Goal: Task Accomplishment & Management: Complete application form

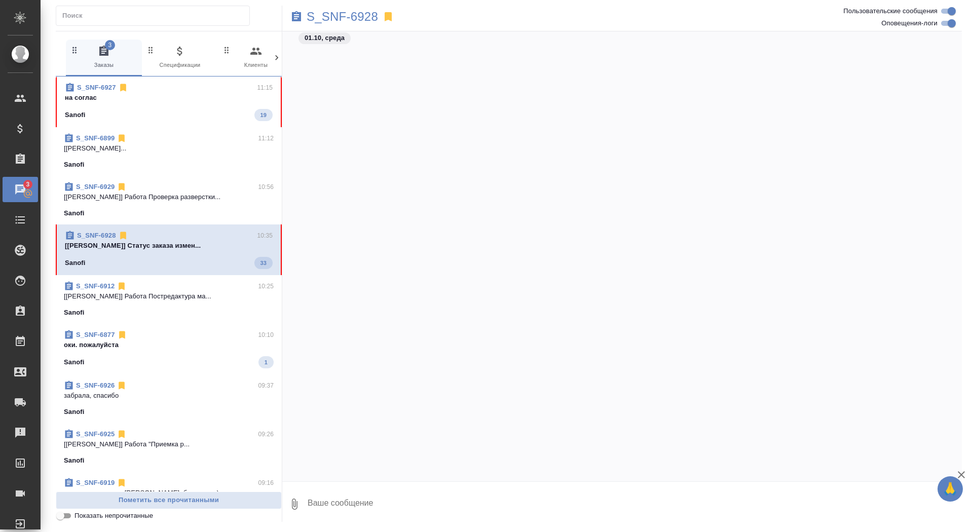
scroll to position [36117, 0]
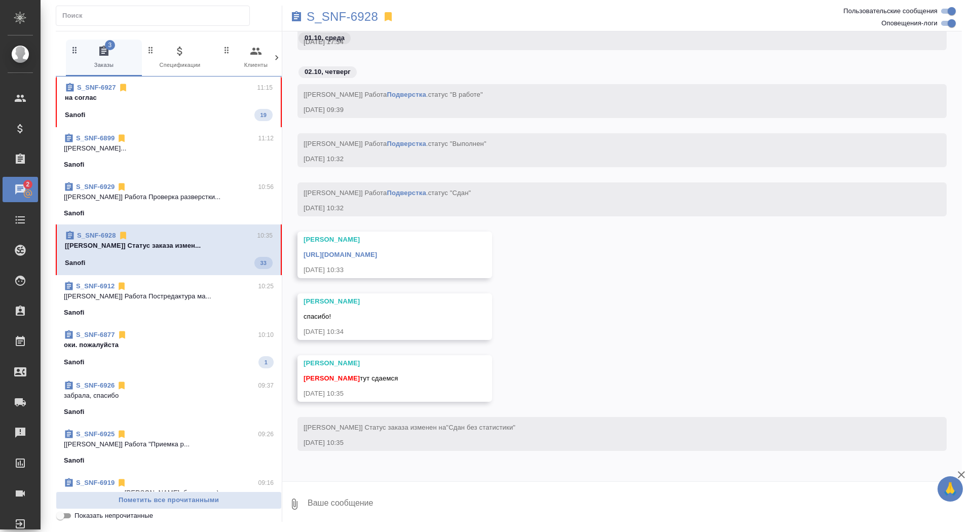
click at [488, 500] on textarea at bounding box center [634, 504] width 655 height 34
type textarea "забрала, спасибо"
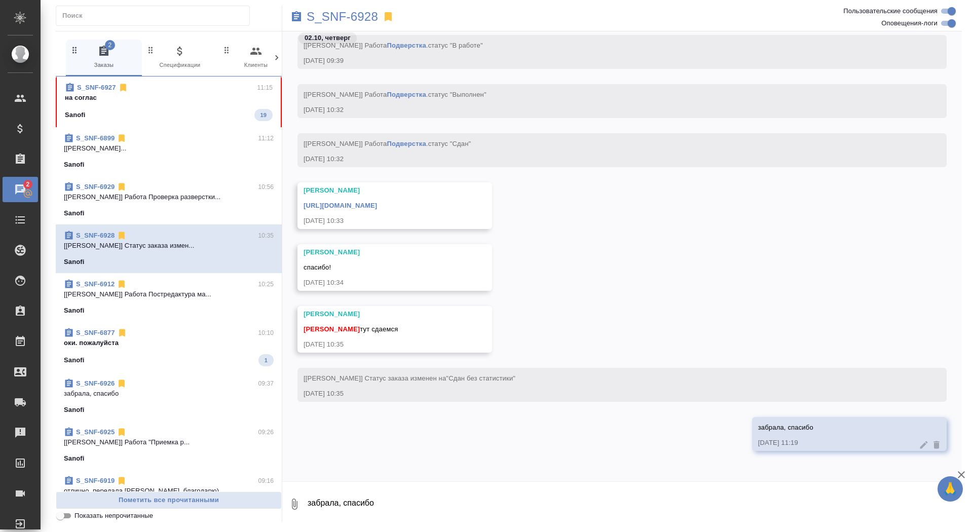
click at [377, 205] on link "https://drive.awatera.com/apps/files/files/10550761?dir=/Shares/Sanofi/Orders/S…" at bounding box center [341, 206] width 74 height 8
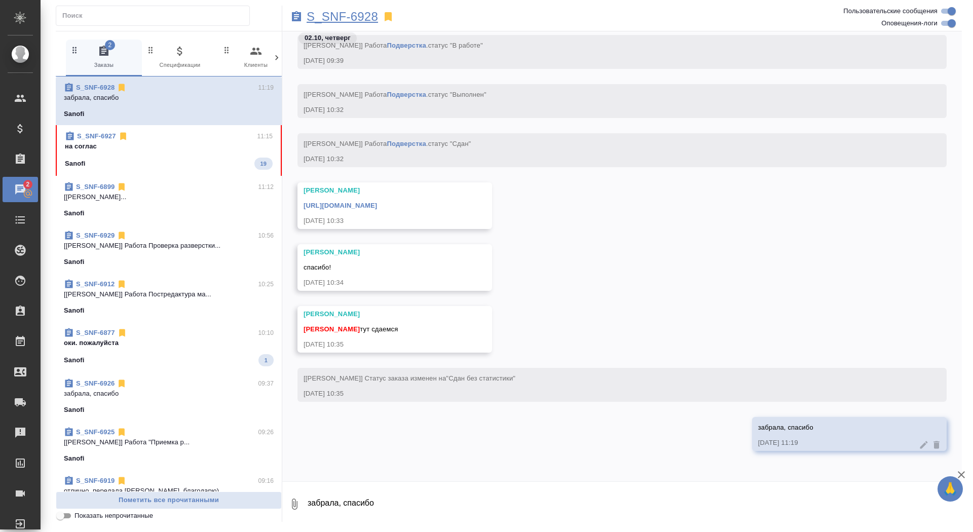
click at [342, 15] on p "S_SNF-6928" at bounding box center [342, 17] width 71 height 10
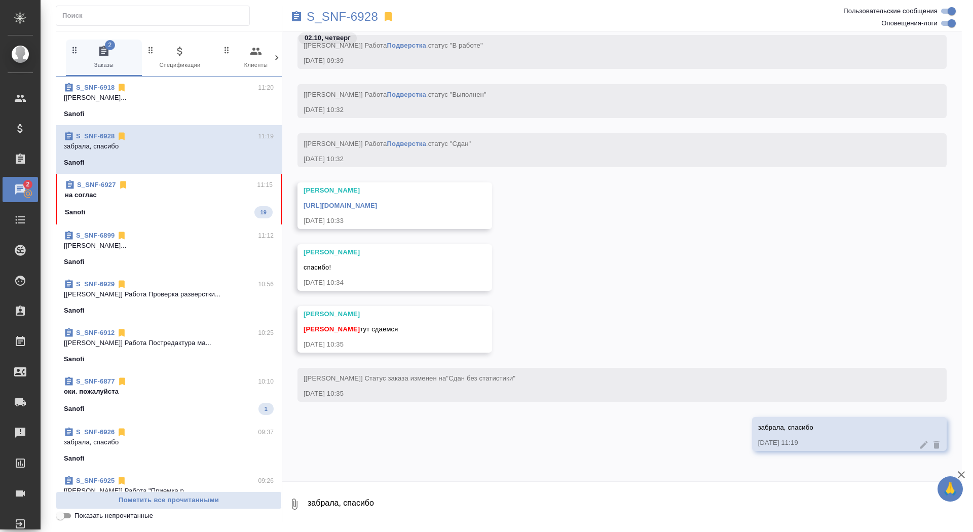
click at [219, 210] on div "Sanofi 19" at bounding box center [169, 212] width 208 height 12
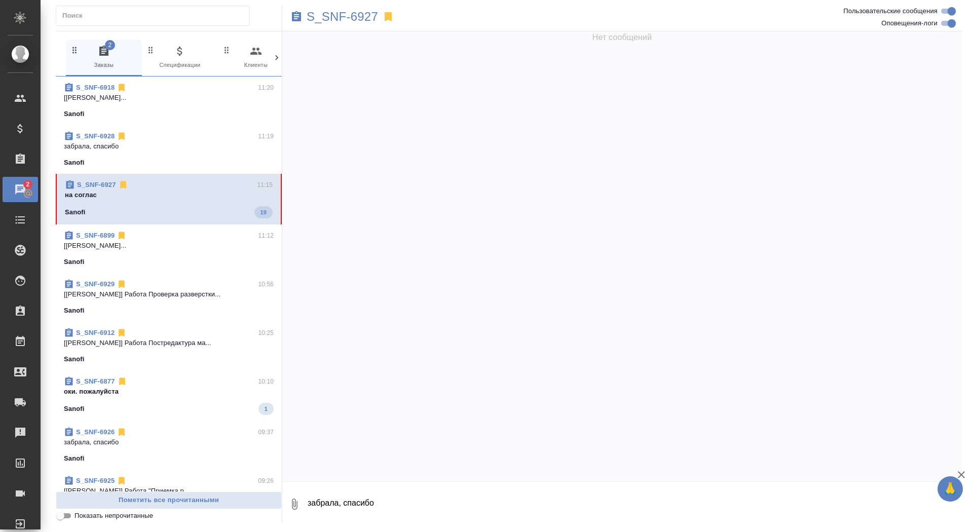
scroll to position [61601, 0]
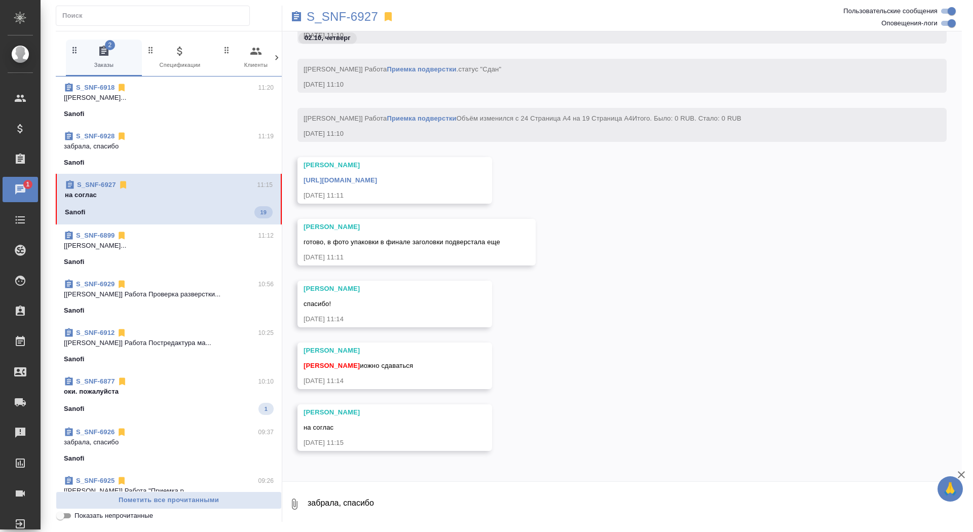
click at [403, 503] on textarea "забрала, спасибо" at bounding box center [634, 504] width 655 height 34
type textarea "забрала, спасибо"
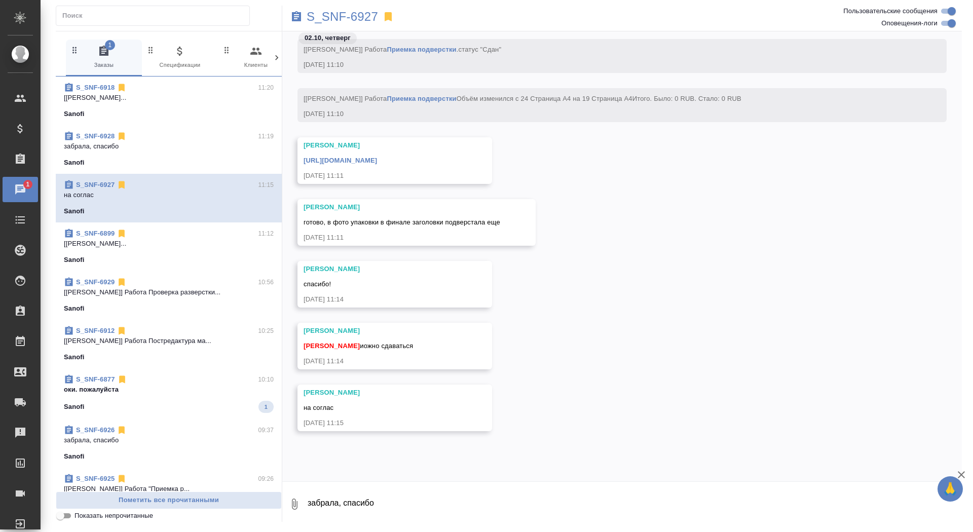
scroll to position [61651, 0]
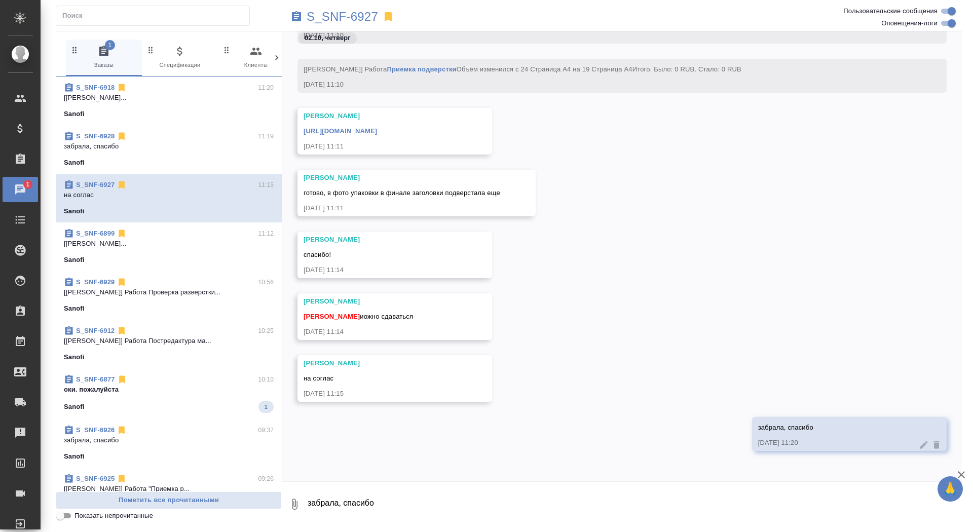
click at [377, 132] on link "https://drive.awatera.com/apps/files/files/10544756?dir=/Shares/Sanofi/Orders/S…" at bounding box center [341, 131] width 74 height 8
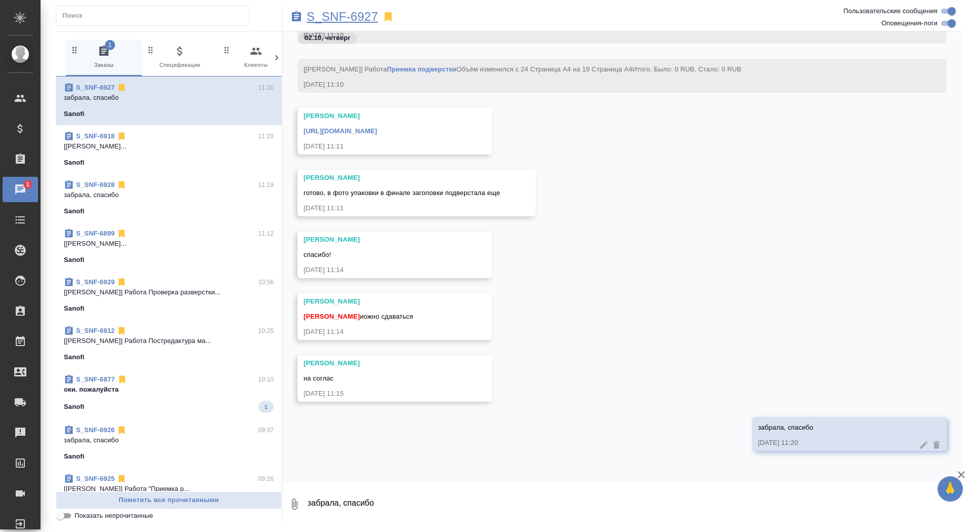
click at [342, 12] on p "S_SNF-6927" at bounding box center [342, 17] width 71 height 10
click at [151, 402] on div "Sanofi 1" at bounding box center [169, 407] width 210 height 12
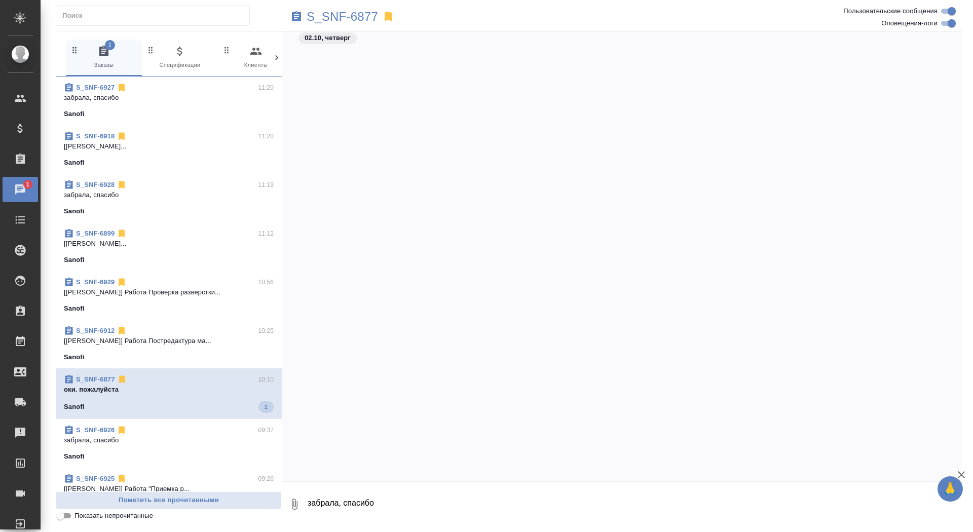
scroll to position [51416, 0]
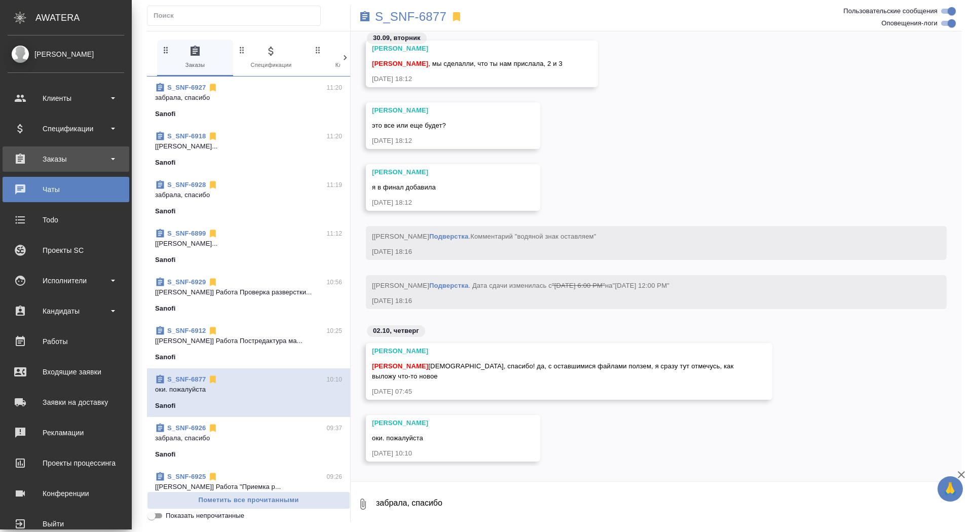
click at [59, 164] on div "Заказы" at bounding box center [66, 159] width 117 height 15
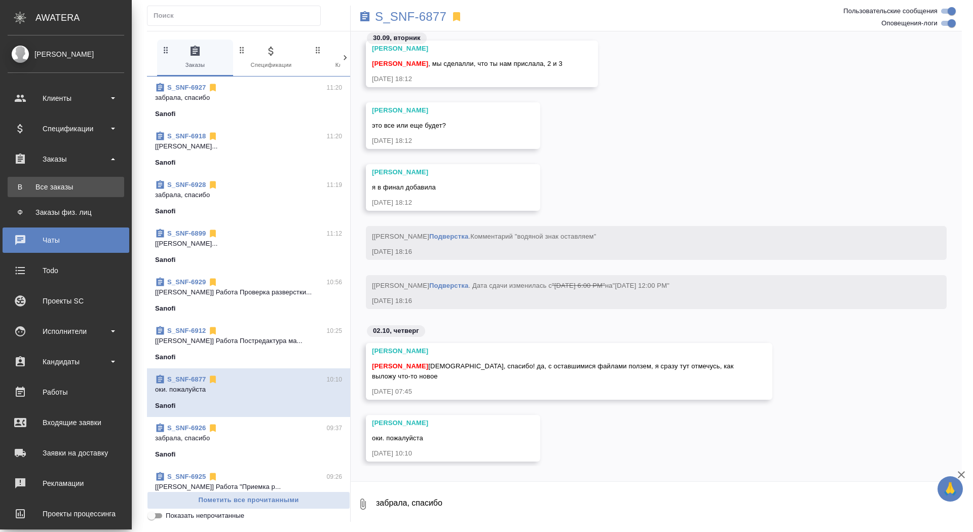
click at [59, 189] on div "Все заказы" at bounding box center [66, 187] width 106 height 10
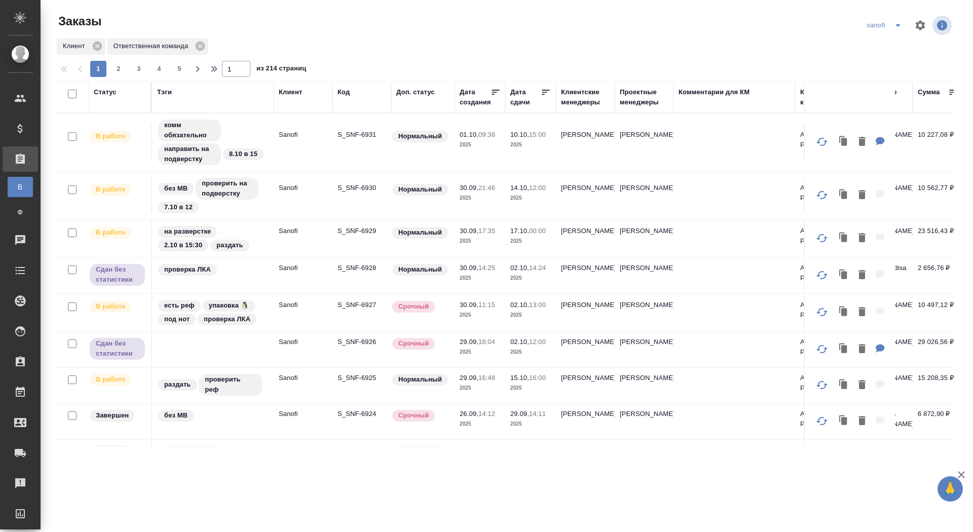
click at [894, 26] on icon "split button" at bounding box center [898, 25] width 12 height 12
click at [875, 93] on li "новартис" at bounding box center [885, 94] width 53 height 16
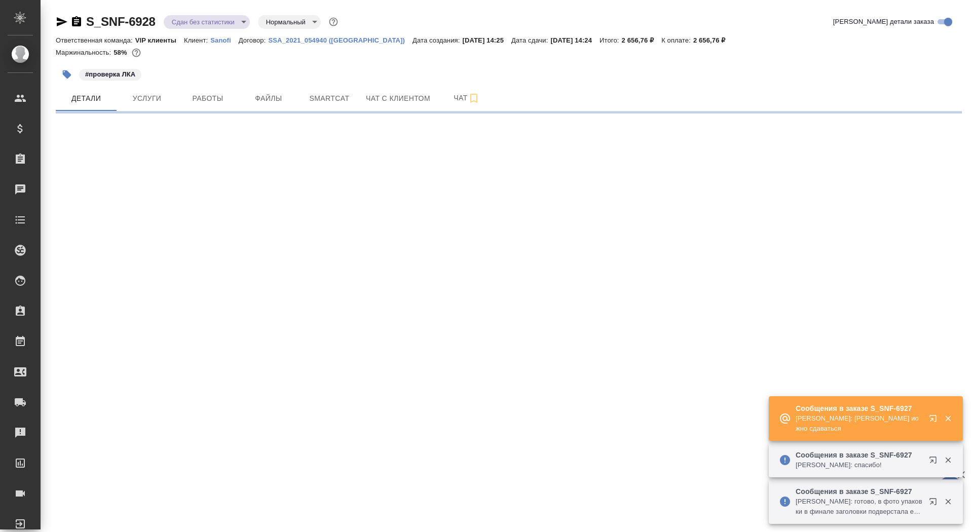
select select "RU"
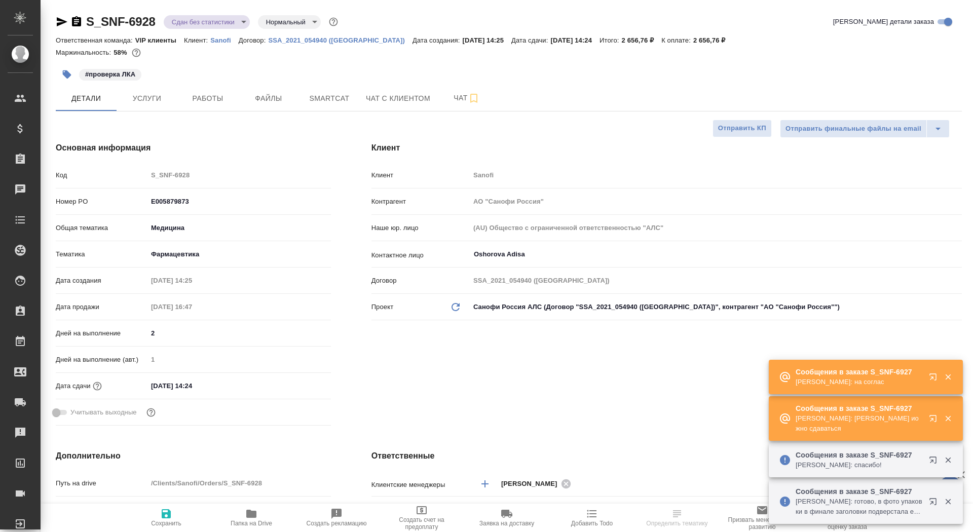
type textarea "x"
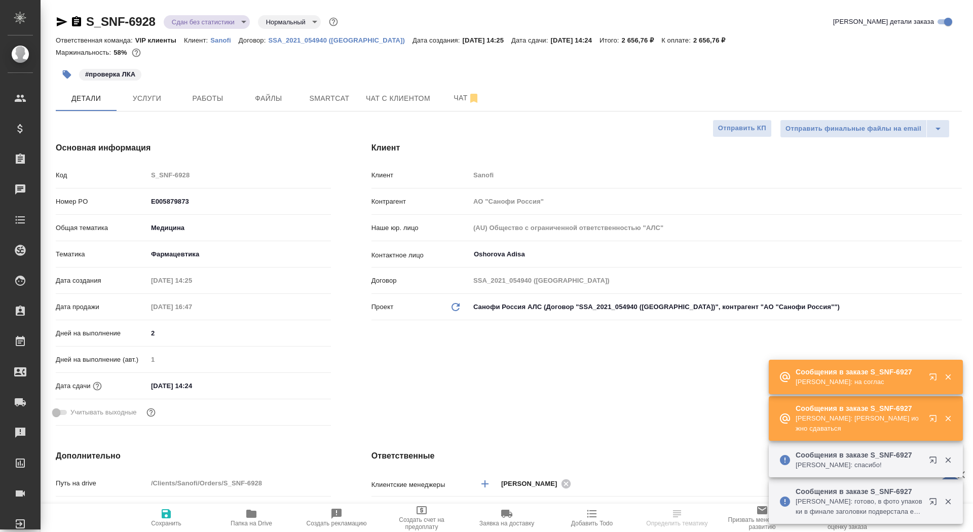
type textarea "x"
click at [75, 17] on icon "button" at bounding box center [76, 22] width 12 height 12
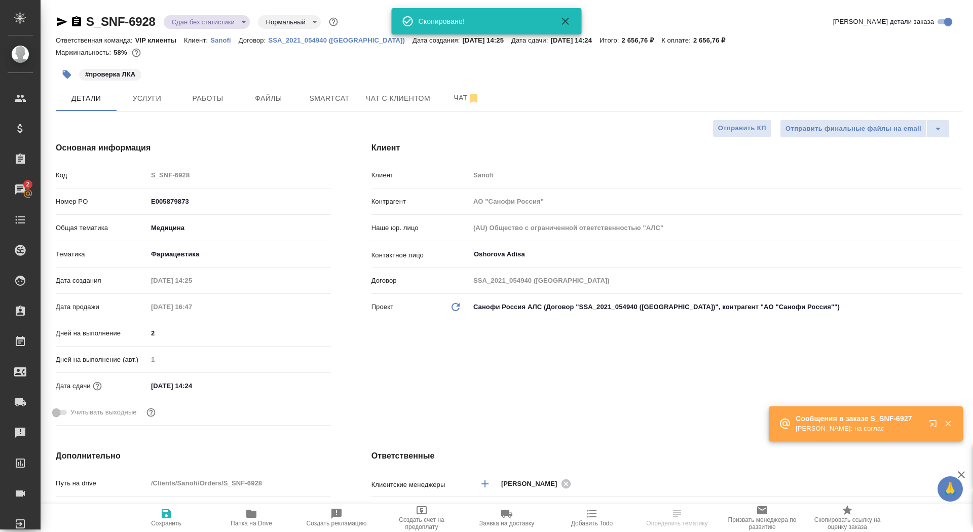
type textarea "x"
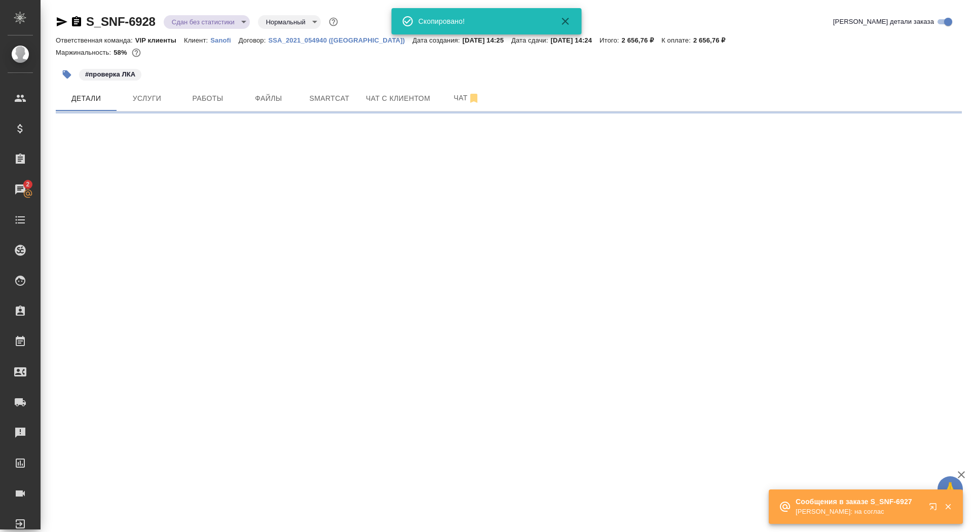
select select "RU"
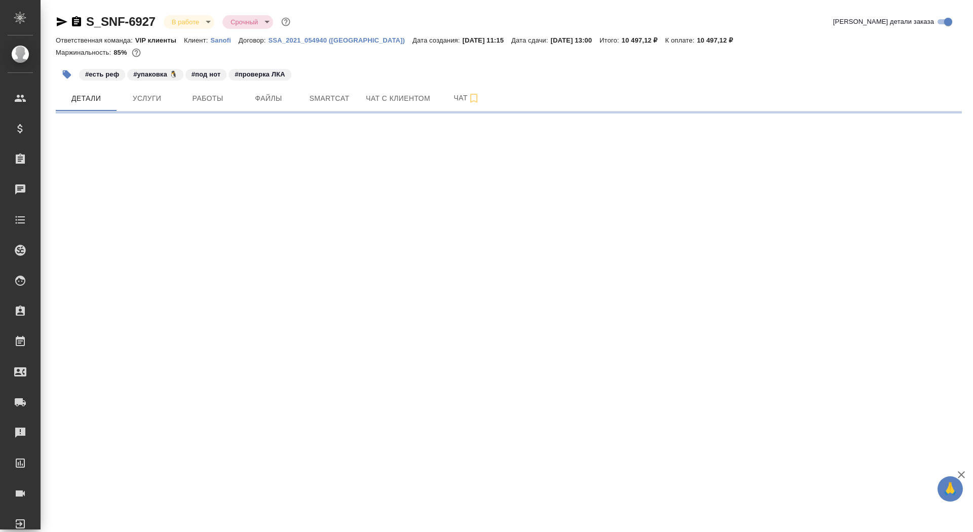
select select "RU"
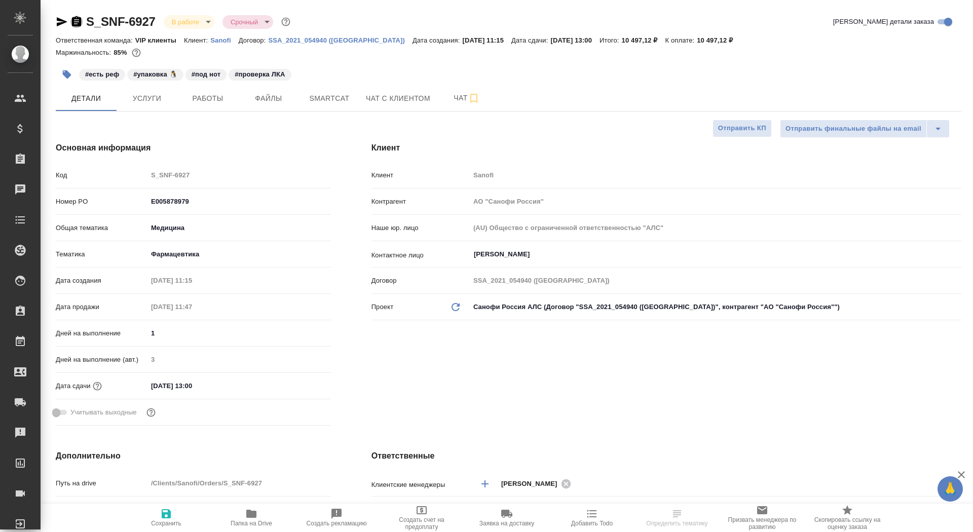
click at [81, 18] on icon "button" at bounding box center [76, 21] width 9 height 10
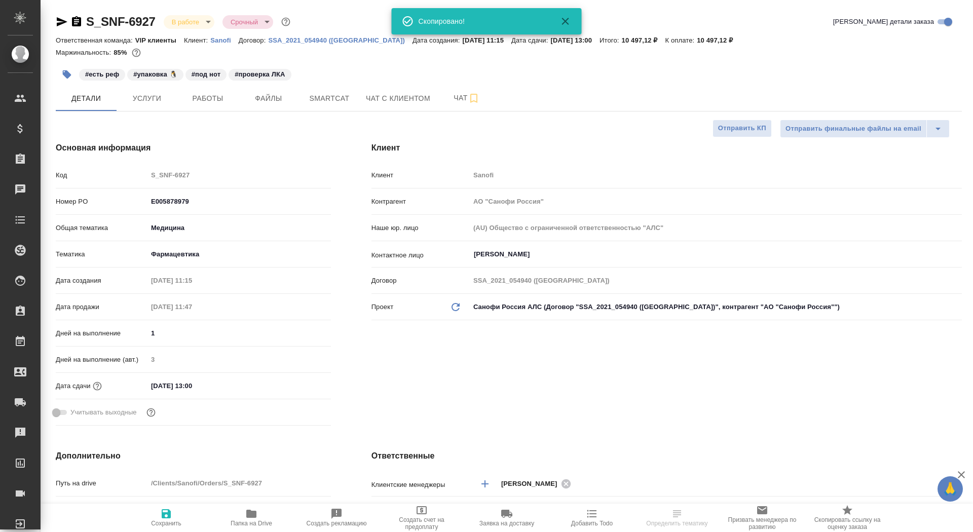
type textarea "x"
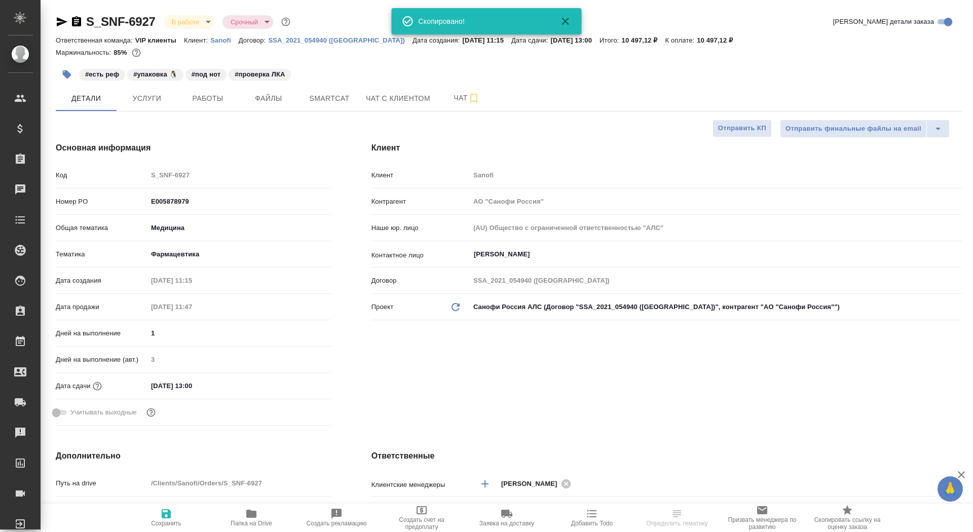
type textarea "x"
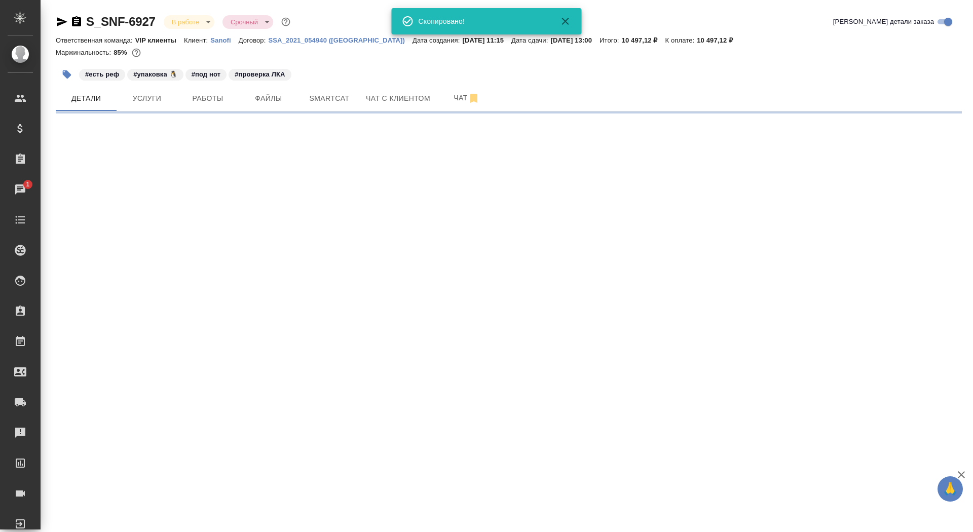
select select "RU"
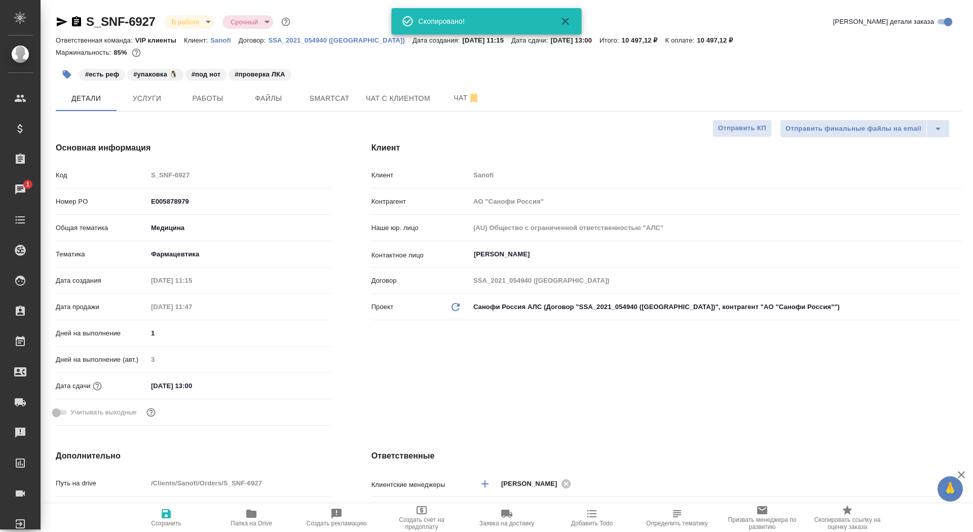
type textarea "x"
